Goal: Information Seeking & Learning: Compare options

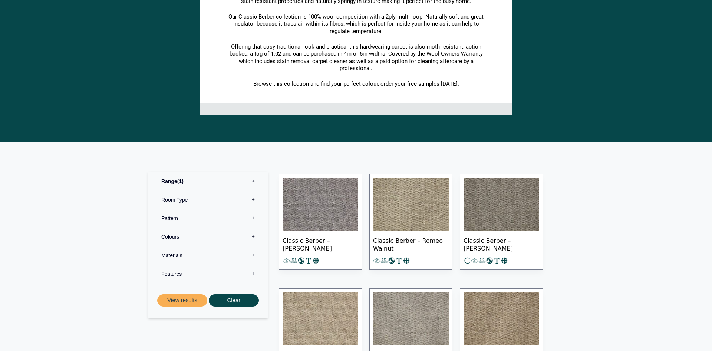
scroll to position [265, 0]
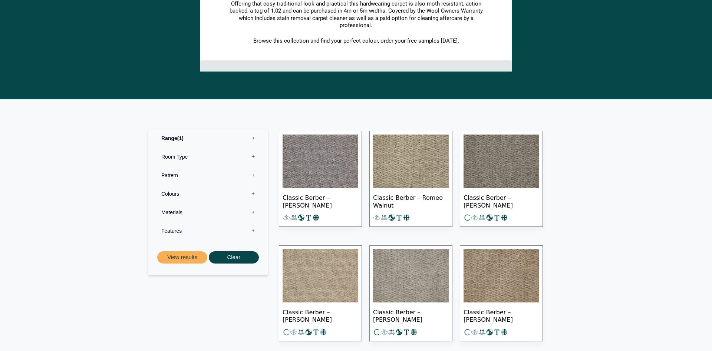
click at [320, 269] on img at bounding box center [321, 275] width 76 height 53
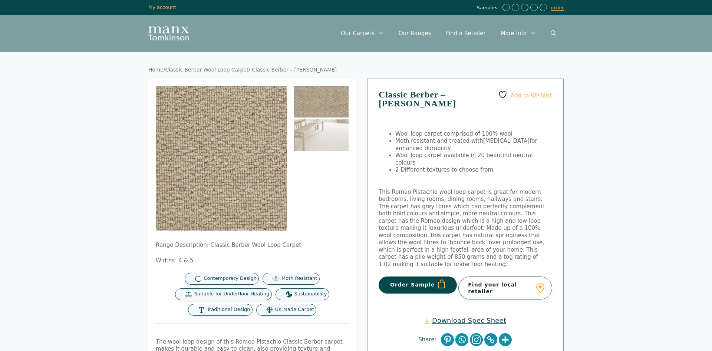
click at [329, 100] on img at bounding box center [321, 102] width 55 height 32
click at [268, 128] on img at bounding box center [243, 174] width 297 height 223
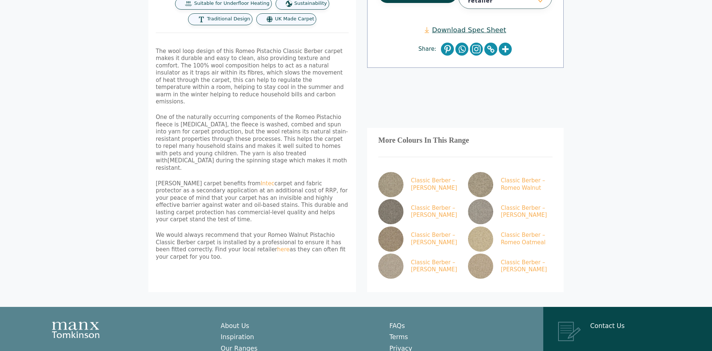
scroll to position [303, 0]
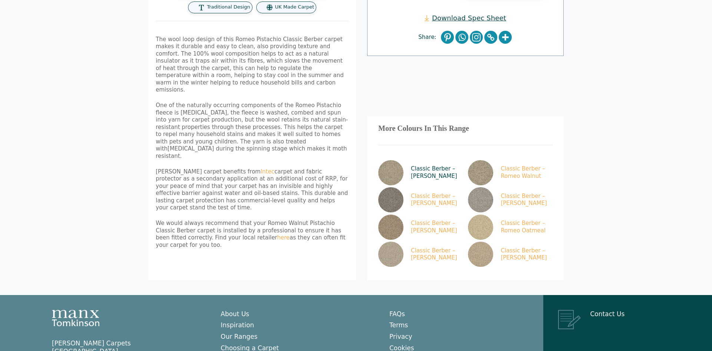
click at [392, 160] on img at bounding box center [390, 172] width 25 height 25
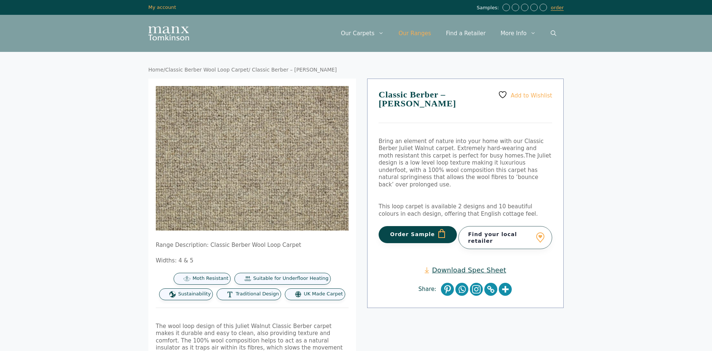
click at [428, 33] on link "Our Ranges" at bounding box center [414, 33] width 47 height 22
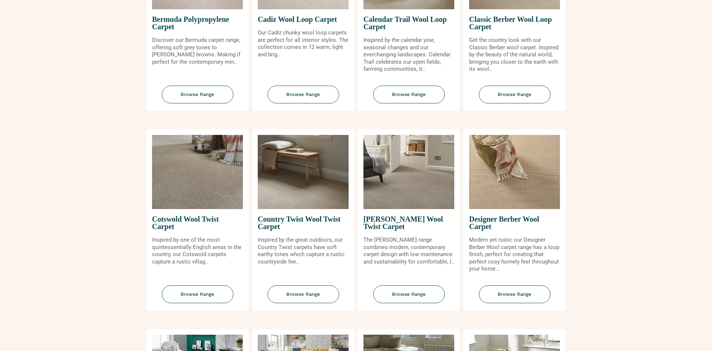
scroll to position [227, 0]
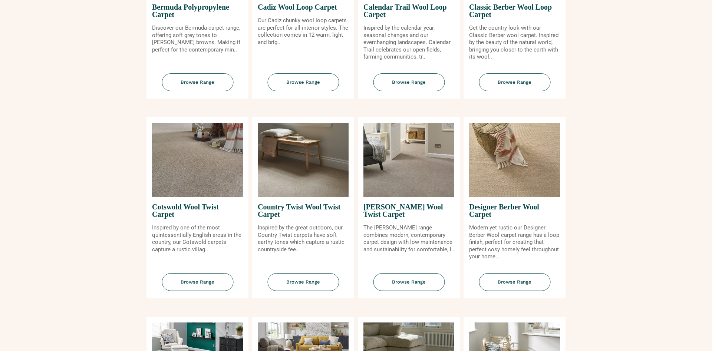
click at [185, 185] on img at bounding box center [197, 160] width 91 height 74
click at [185, 283] on span "Browse Range" at bounding box center [198, 282] width 72 height 18
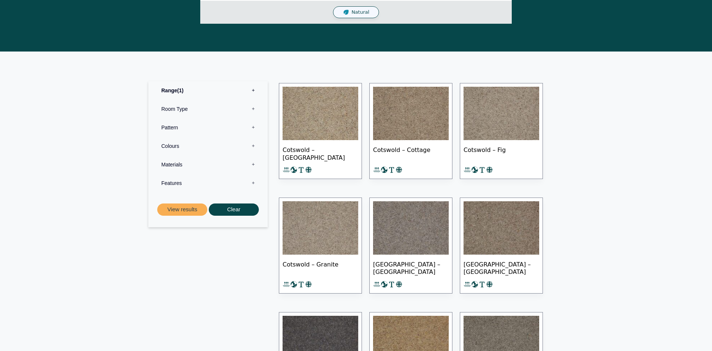
scroll to position [265, 0]
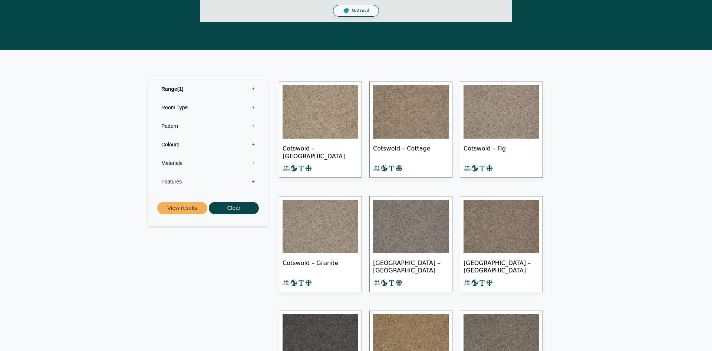
click at [330, 120] on img at bounding box center [321, 111] width 76 height 53
